Goal: Task Accomplishment & Management: Manage account settings

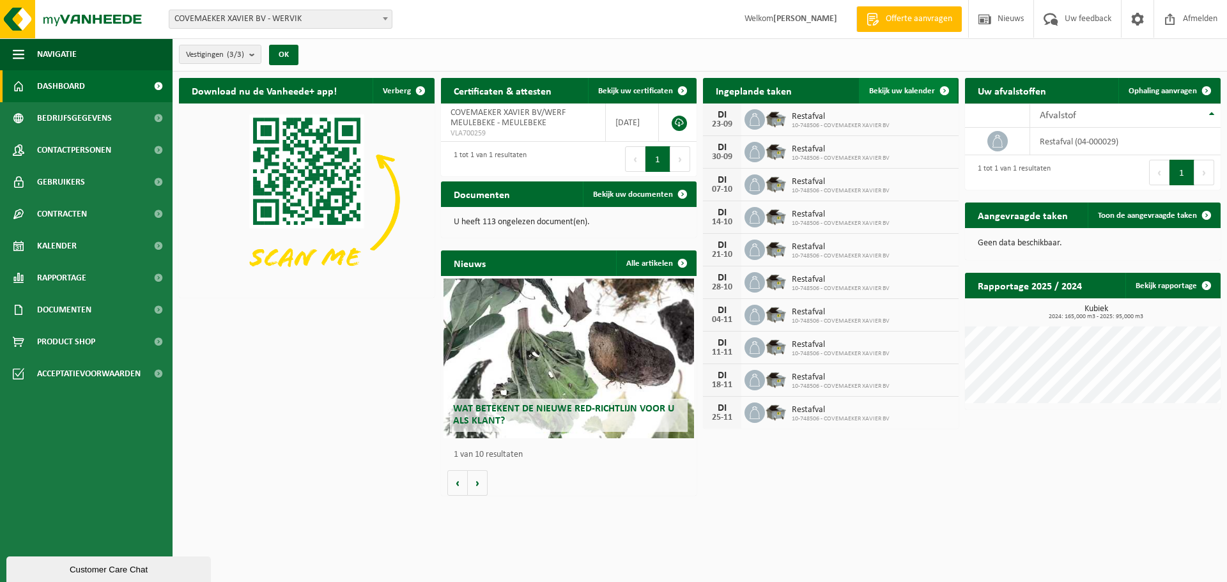
click at [907, 94] on span "Bekijk uw kalender" at bounding box center [902, 91] width 66 height 8
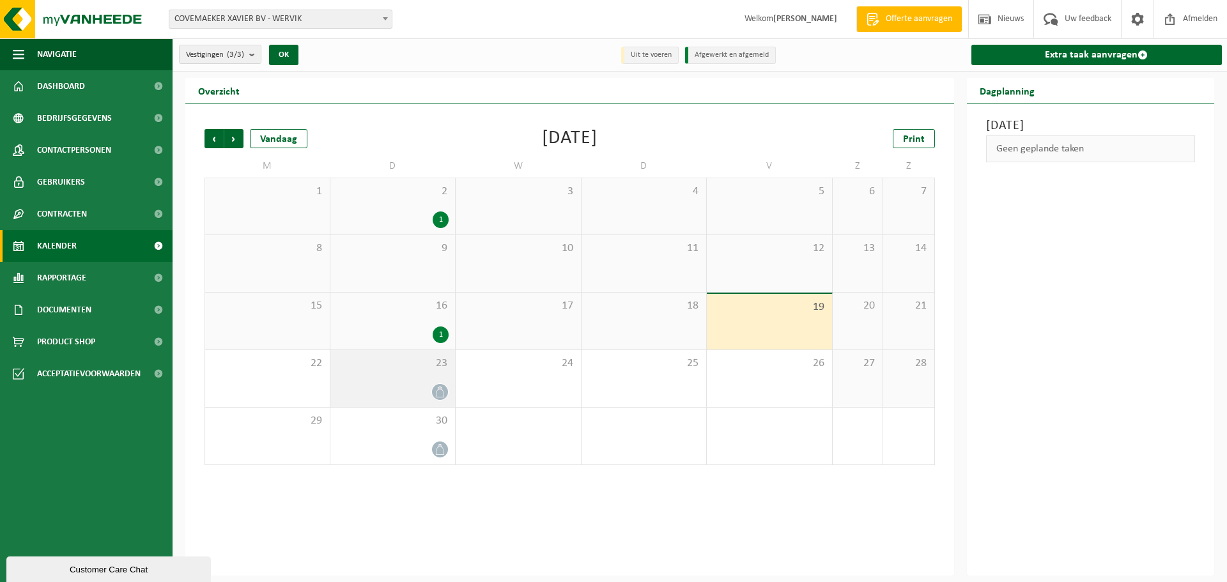
click at [426, 388] on div at bounding box center [393, 392] width 113 height 17
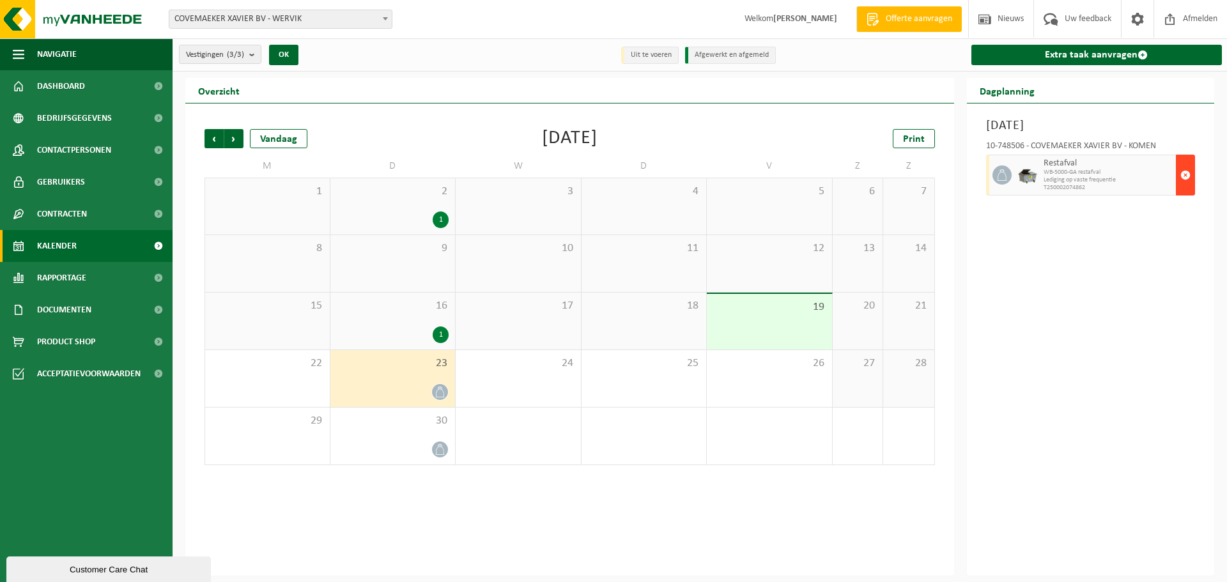
click at [1184, 176] on span "button" at bounding box center [1186, 175] width 10 height 26
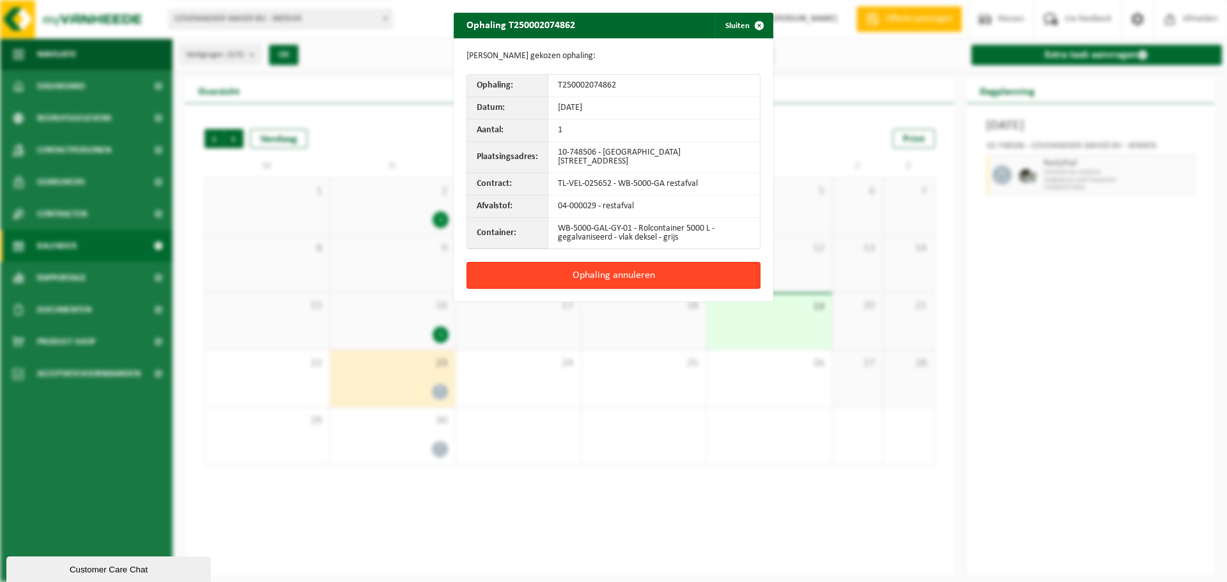
click at [606, 269] on button "Ophaling annuleren" at bounding box center [614, 275] width 294 height 27
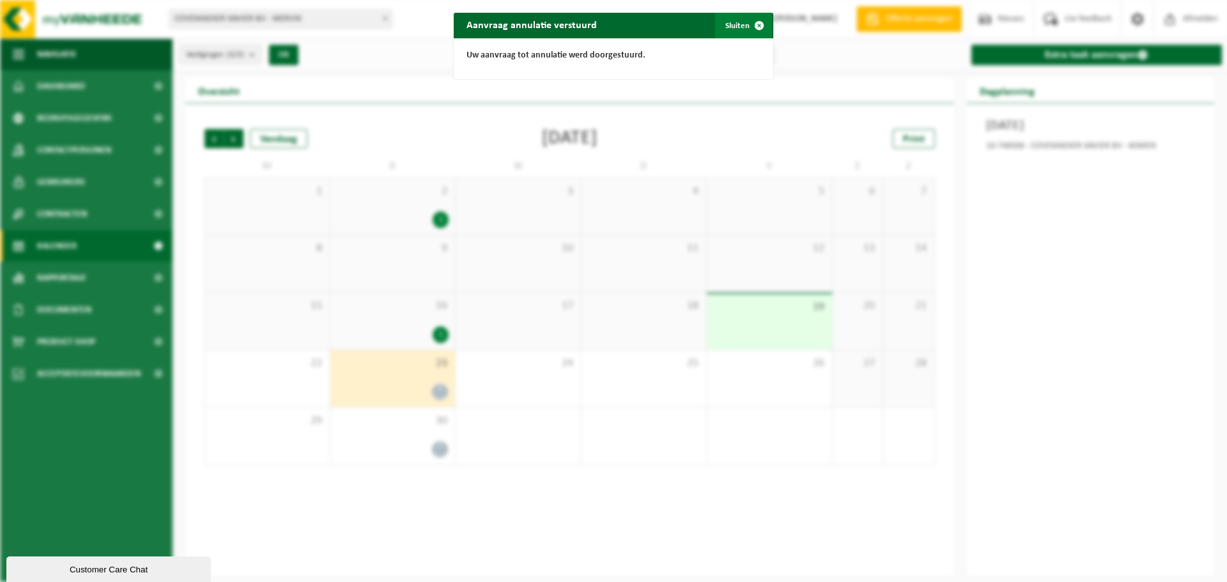
click at [733, 24] on button "Sluiten" at bounding box center [743, 26] width 57 height 26
